Goal: Task Accomplishment & Management: Complete application form

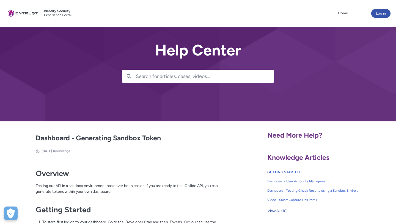
click at [304, 68] on div at bounding box center [198, 61] width 396 height 122
click at [372, 13] on button "Log in" at bounding box center [381, 13] width 19 height 9
click at [375, 15] on button "Log in" at bounding box center [381, 13] width 19 height 9
click at [379, 14] on button "Log in" at bounding box center [381, 13] width 19 height 9
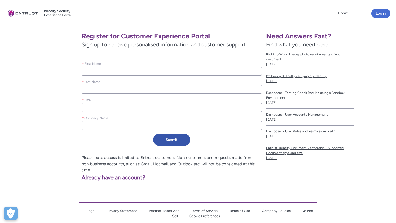
scroll to position [108, 0]
